Goal: Task Accomplishment & Management: Use online tool/utility

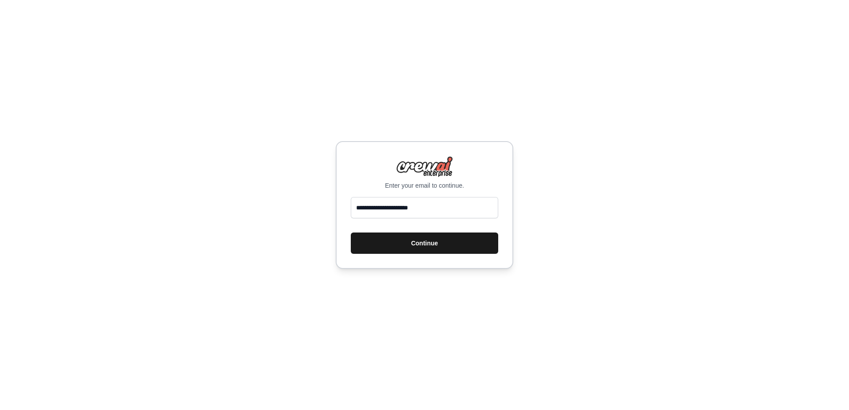
drag, startPoint x: 0, startPoint y: 0, endPoint x: 417, endPoint y: 242, distance: 482.4
click at [416, 242] on button "Continue" at bounding box center [424, 243] width 147 height 21
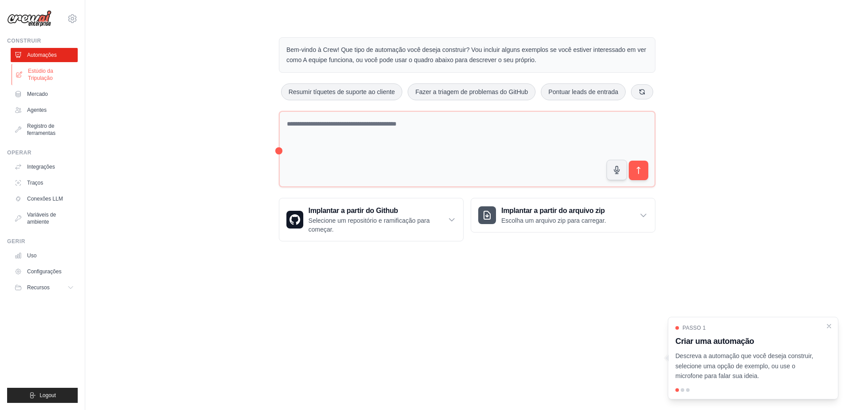
click at [34, 73] on font "Estúdio da Tripulação" at bounding box center [51, 75] width 47 height 14
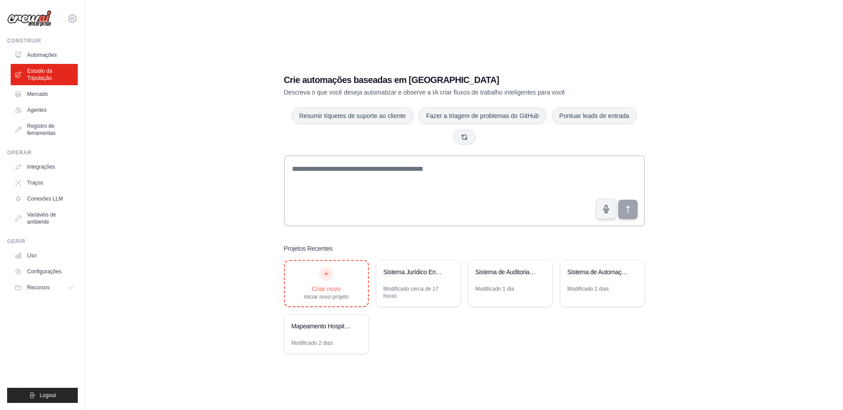
click at [328, 282] on div "Criar novo Iniciar novo projeto" at bounding box center [325, 284] width 45 height 34
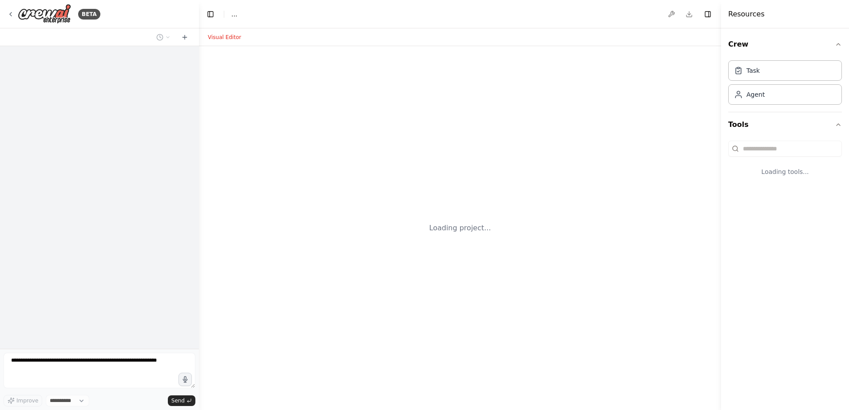
select select "****"
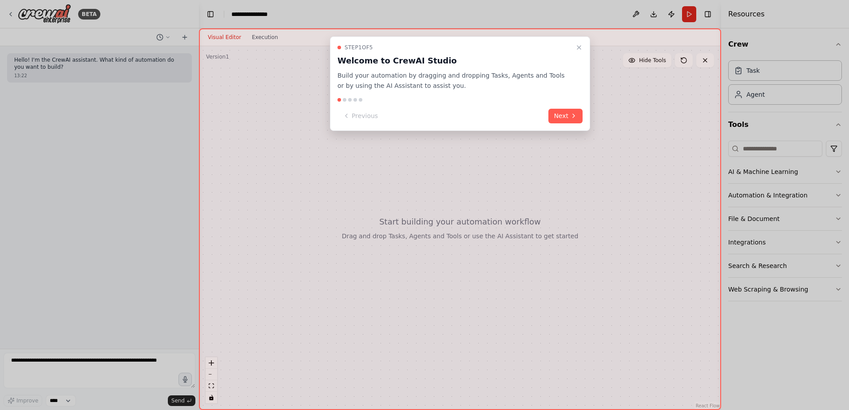
click at [579, 47] on icon "Close walkthrough" at bounding box center [579, 47] width 7 height 7
